Goal: Find specific page/section: Find specific page/section

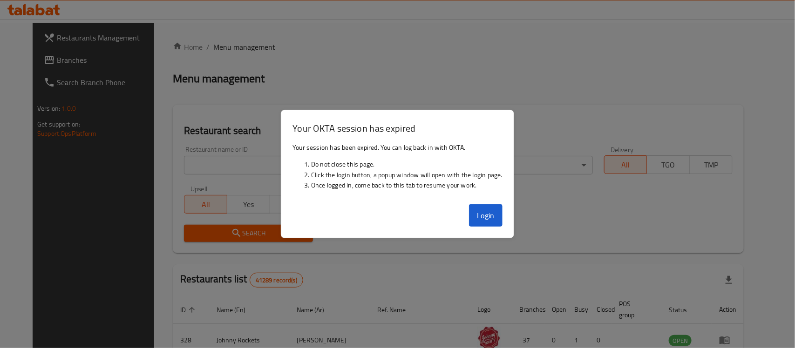
click at [493, 226] on button "Login" at bounding box center [486, 215] width 34 height 22
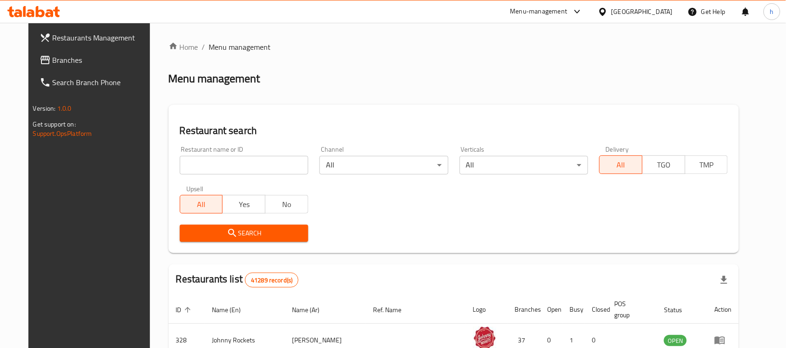
click at [648, 13] on div "United Arab Emirates" at bounding box center [641, 12] width 61 height 10
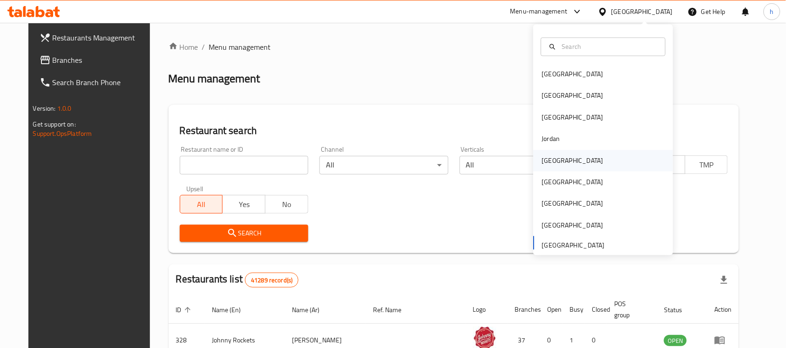
click at [566, 158] on div "[GEOGRAPHIC_DATA]" at bounding box center [604, 160] width 140 height 21
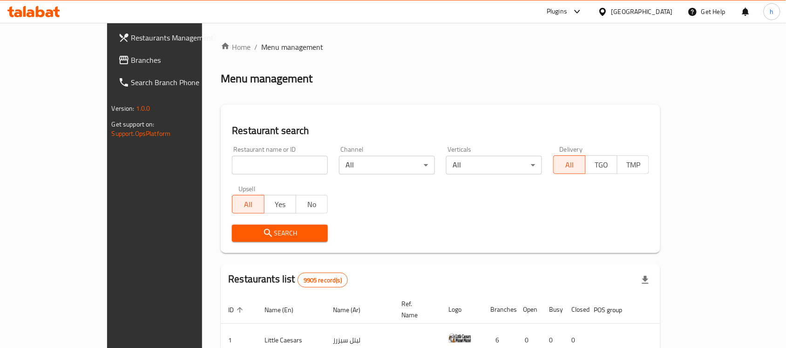
click at [131, 57] on span "Branches" at bounding box center [181, 59] width 100 height 11
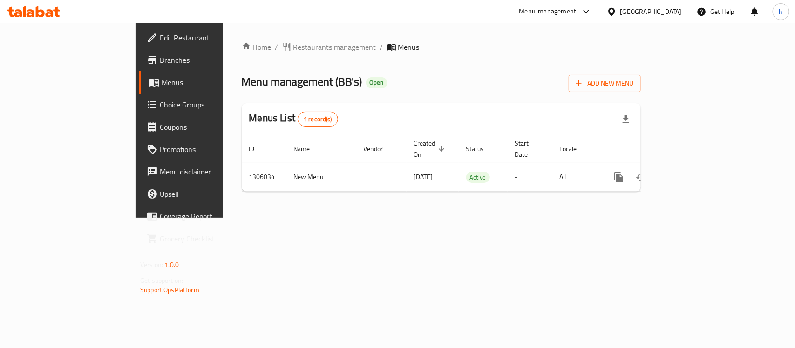
click at [343, 218] on div "Home / Restaurants management / Menus Menu management ( BB's ) Open Add New Men…" at bounding box center [441, 120] width 436 height 195
